Goal: Information Seeking & Learning: Understand process/instructions

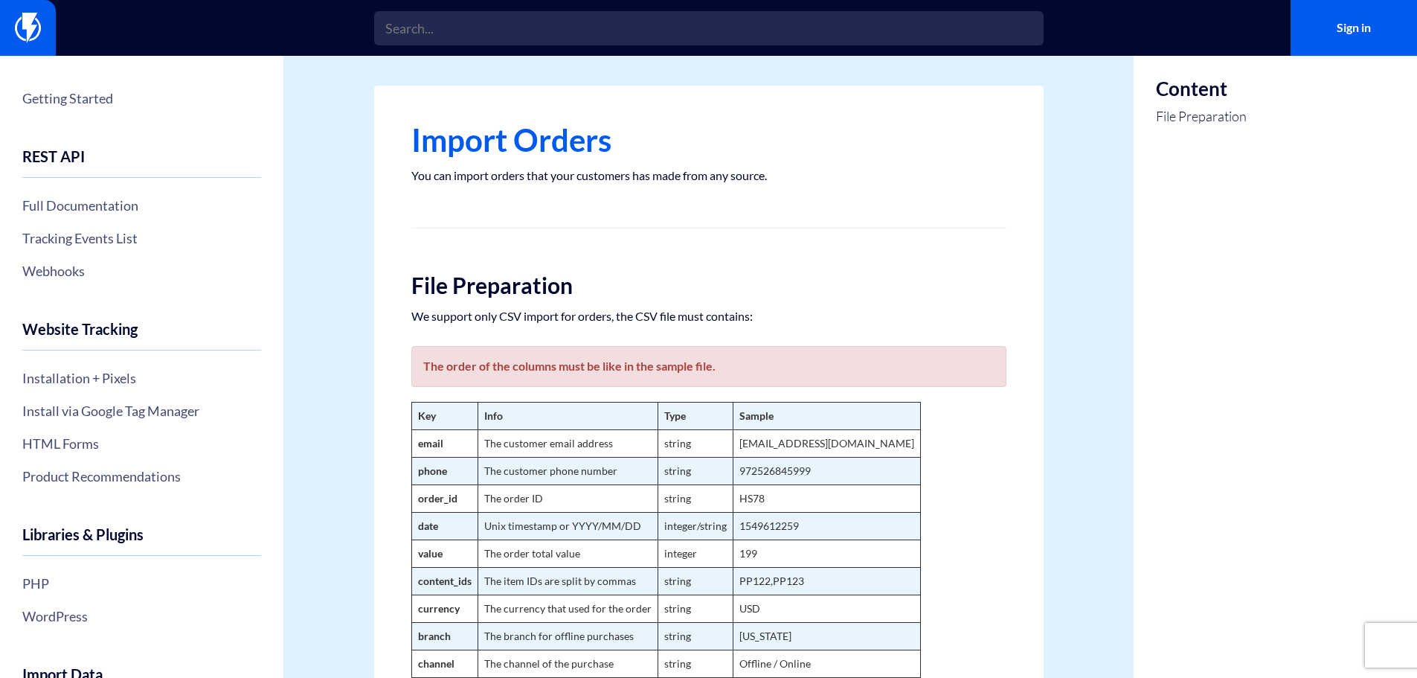
click at [704, 279] on h2 "File Preparation" at bounding box center [708, 285] width 595 height 25
drag, startPoint x: 499, startPoint y: 314, endPoint x: 571, endPoint y: 317, distance: 72.2
click at [571, 317] on p "We support only CSV import for orders, the CSV file must contains:" at bounding box center [708, 316] width 595 height 15
click at [572, 317] on p "We support only CSV import for orders, the CSV file must contains:" at bounding box center [708, 316] width 595 height 15
drag, startPoint x: 480, startPoint y: 314, endPoint x: 581, endPoint y: 311, distance: 100.5
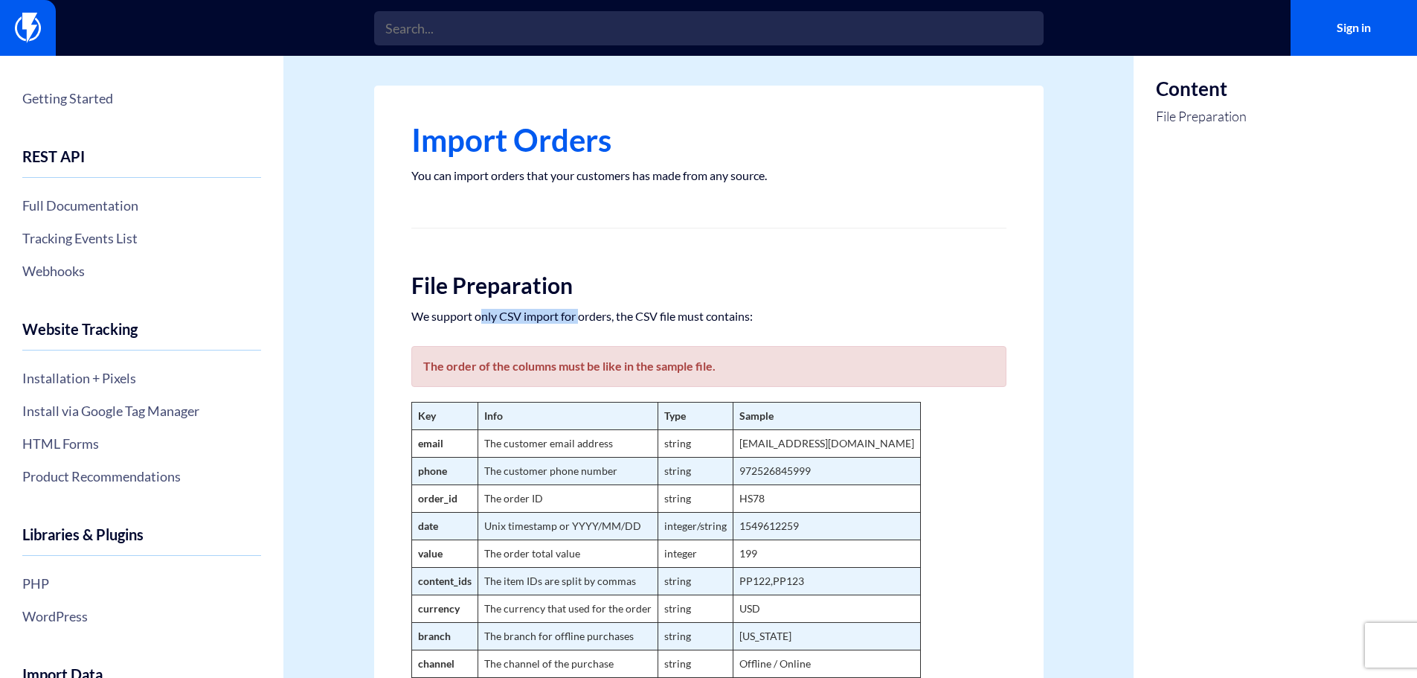
click at [581, 311] on p "We support only CSV import for orders, the CSV file must contains:" at bounding box center [708, 316] width 595 height 15
click at [582, 311] on p "We support only CSV import for orders, the CSV file must contains:" at bounding box center [708, 316] width 595 height 15
drag, startPoint x: 582, startPoint y: 311, endPoint x: 605, endPoint y: 311, distance: 23.1
click at [605, 311] on p "We support only CSV import for orders, the CSV file must contains:" at bounding box center [708, 316] width 595 height 15
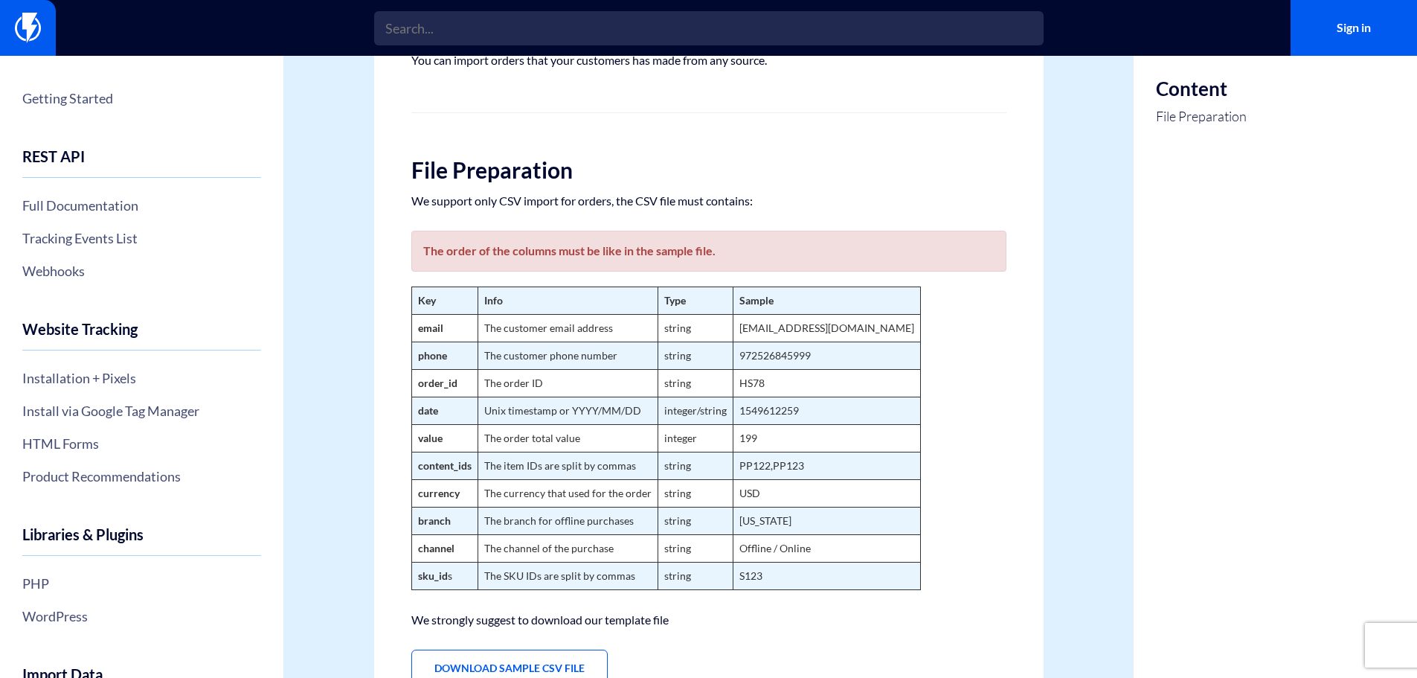
scroll to position [228, 0]
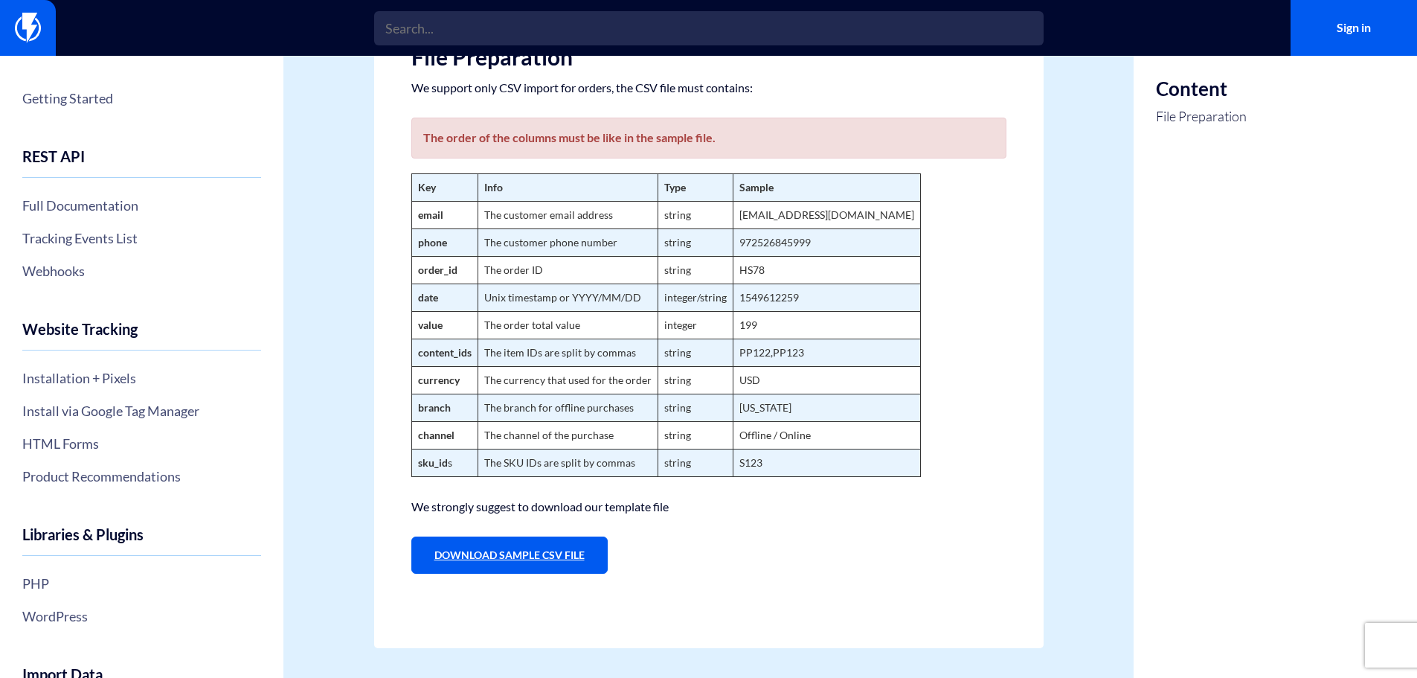
click at [546, 537] on link "Download Sample CSV File" at bounding box center [509, 554] width 196 height 37
click at [839, 505] on p "We strongly suggest to download our template file" at bounding box center [708, 506] width 595 height 15
click at [913, 291] on figure "Key Info Type Sample email The customer email address string Example@flashyapp.…" at bounding box center [708, 324] width 595 height 303
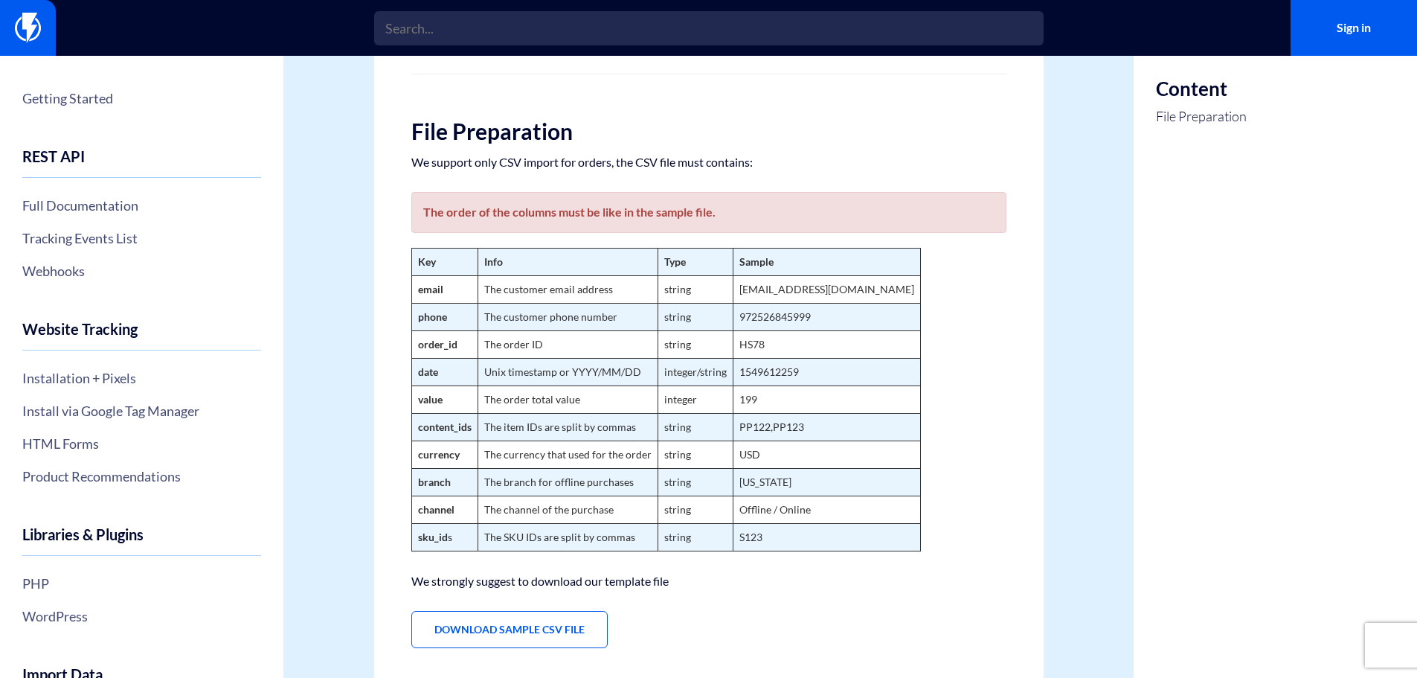
click at [944, 405] on figure "Key Info Type Sample email The customer email address string Example@flashyapp.…" at bounding box center [708, 399] width 595 height 303
